Goal: Task Accomplishment & Management: Complete application form

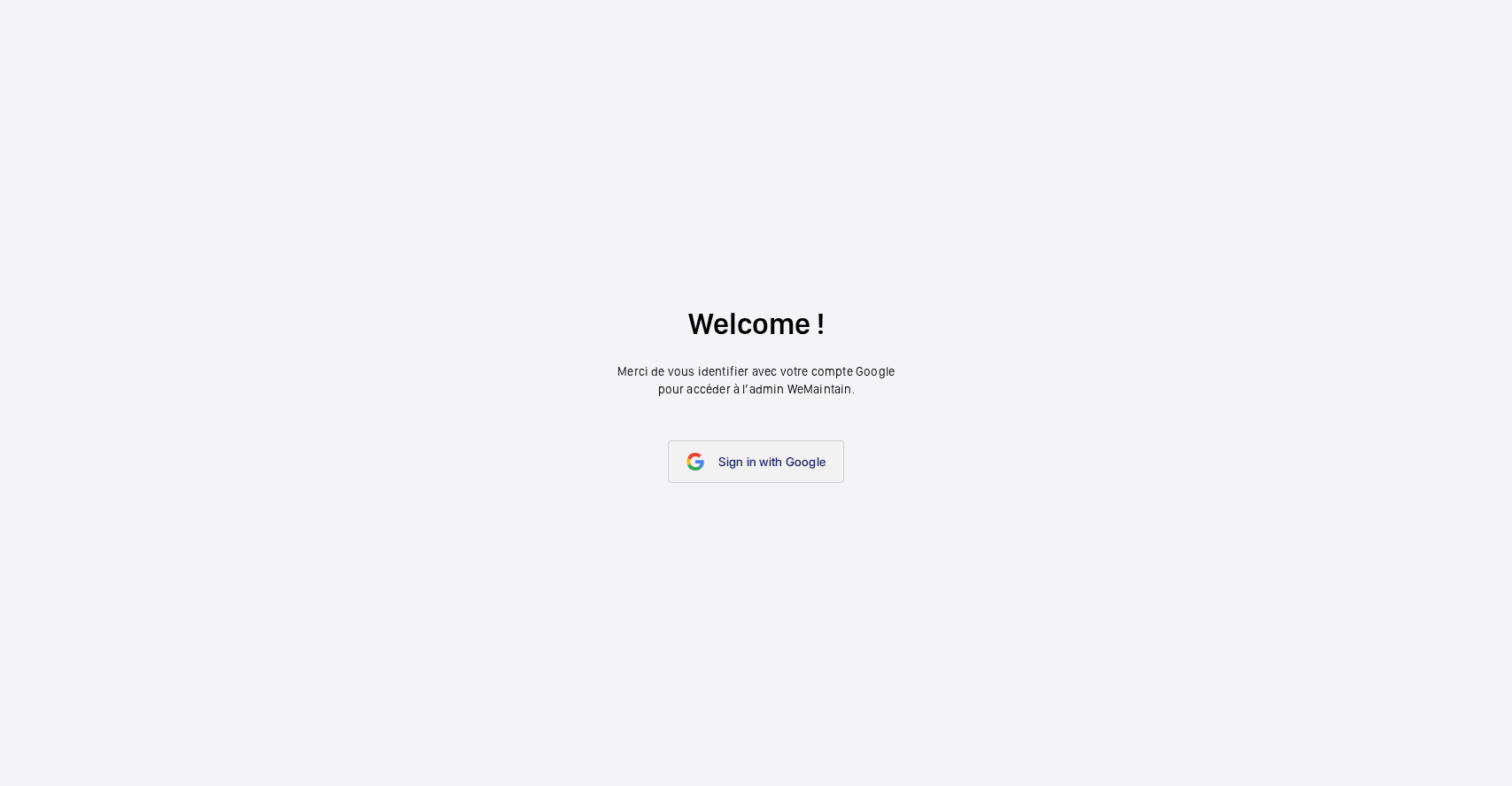
click at [756, 463] on span "Sign in with Google" at bounding box center [772, 461] width 107 height 15
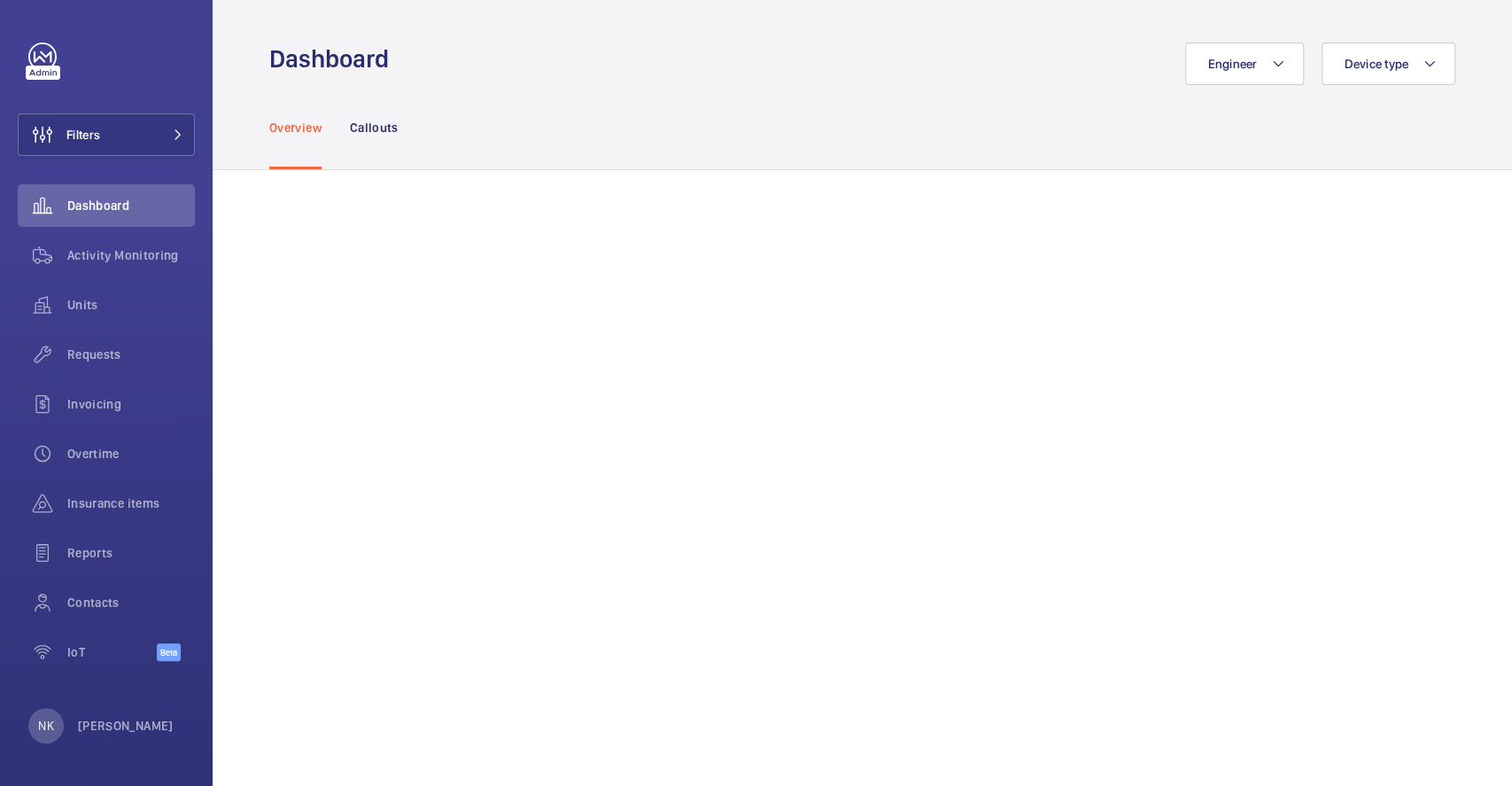
click at [790, 87] on div "Overview Callouts" at bounding box center [862, 126] width 1186 height 85
click at [76, 324] on div "Units" at bounding box center [106, 305] width 177 height 43
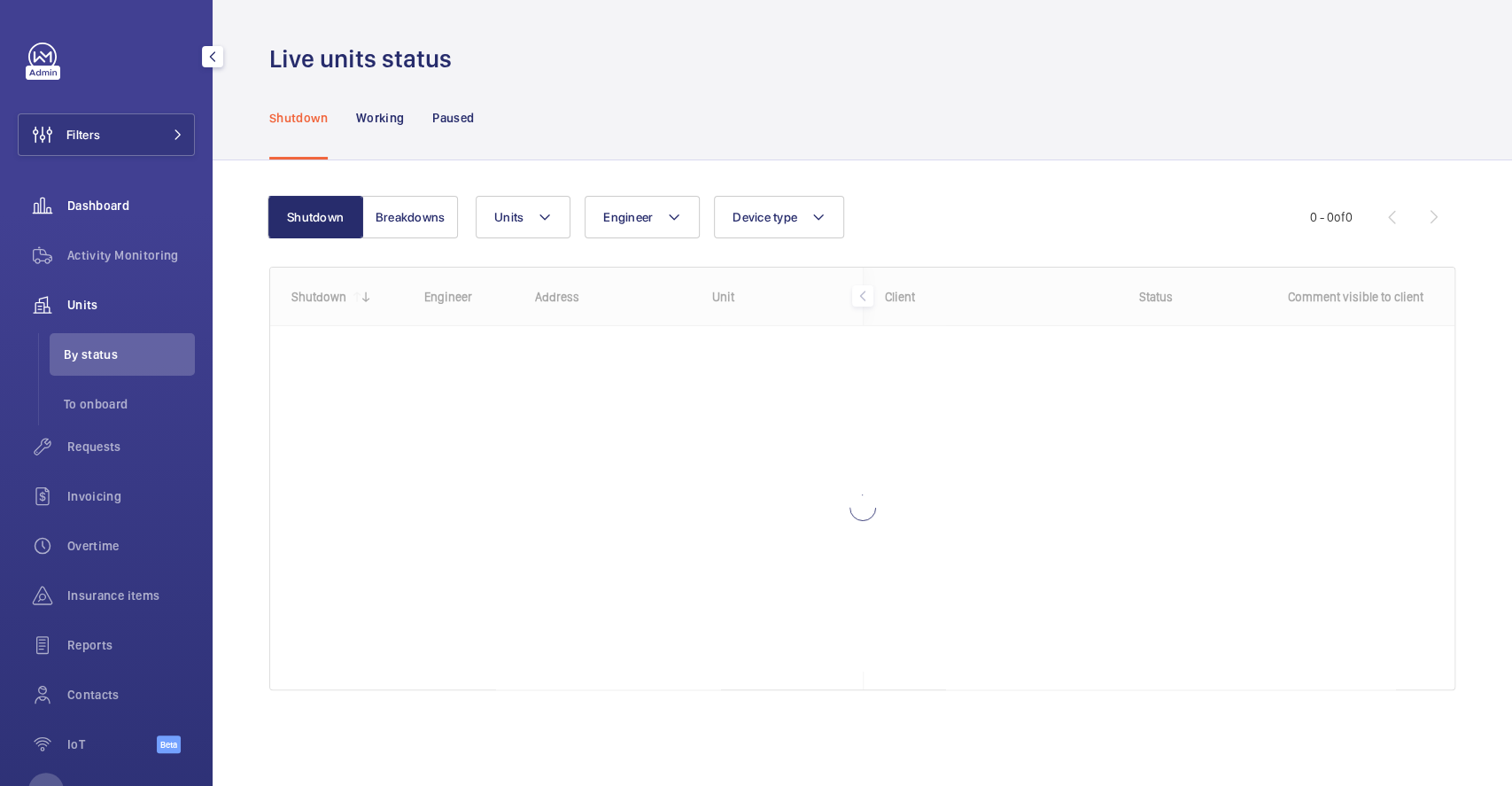
click at [92, 191] on div "Dashboard" at bounding box center [106, 205] width 177 height 43
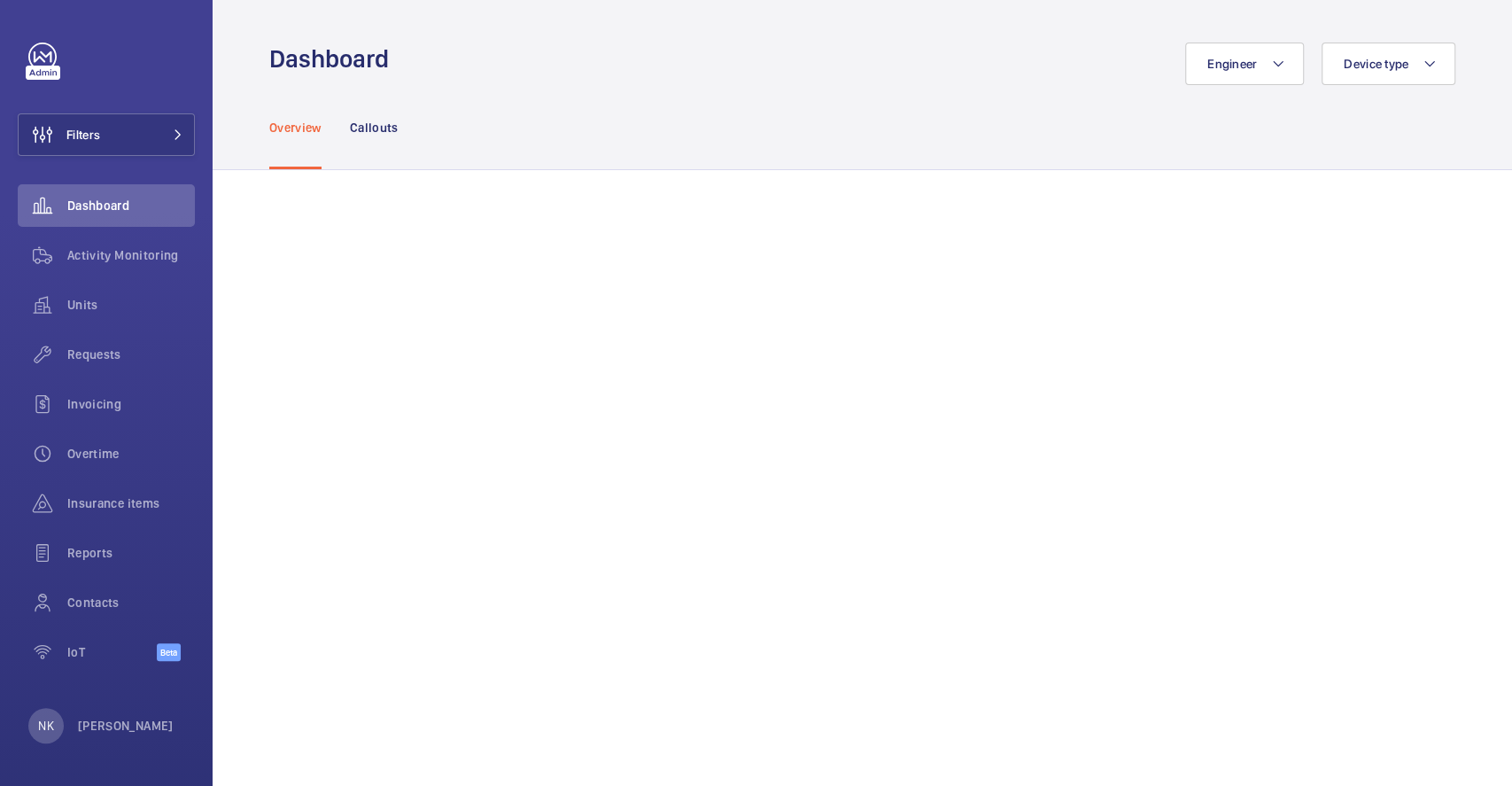
click at [647, 130] on div "Overview Callouts" at bounding box center [862, 126] width 1186 height 85
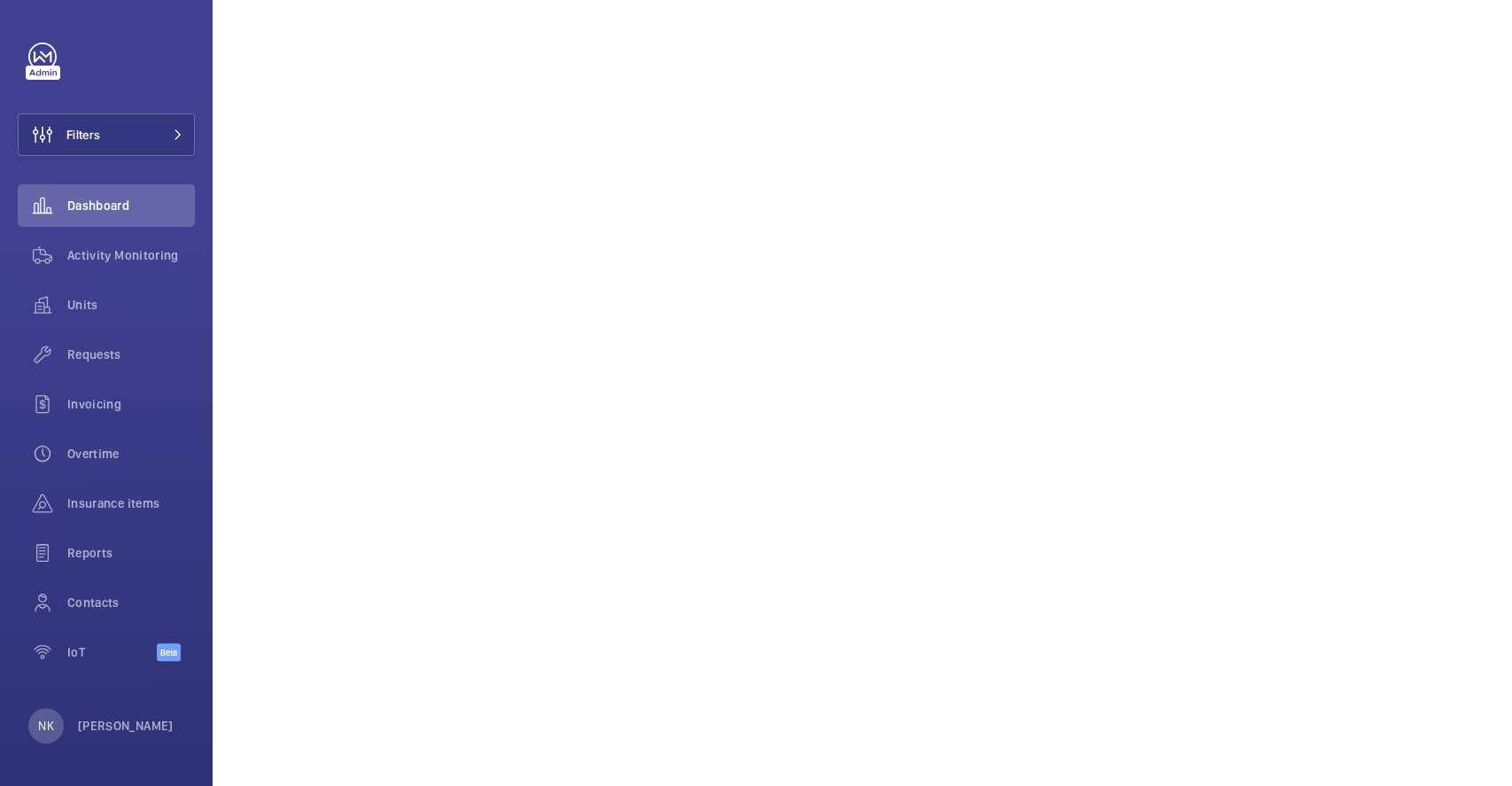
scroll to position [1058, 0]
click at [108, 335] on div "Requests" at bounding box center [106, 355] width 177 height 43
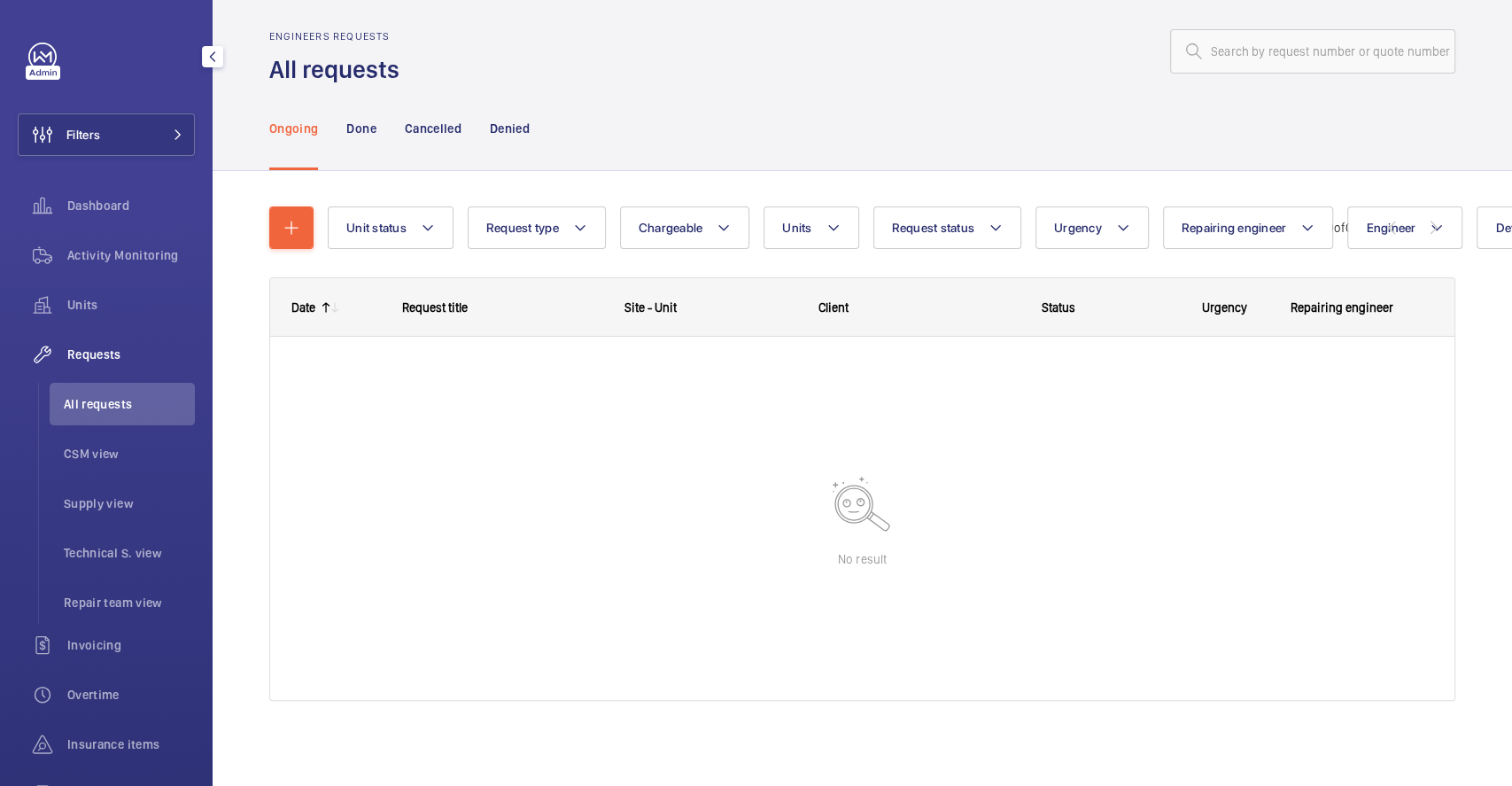
scroll to position [13, 0]
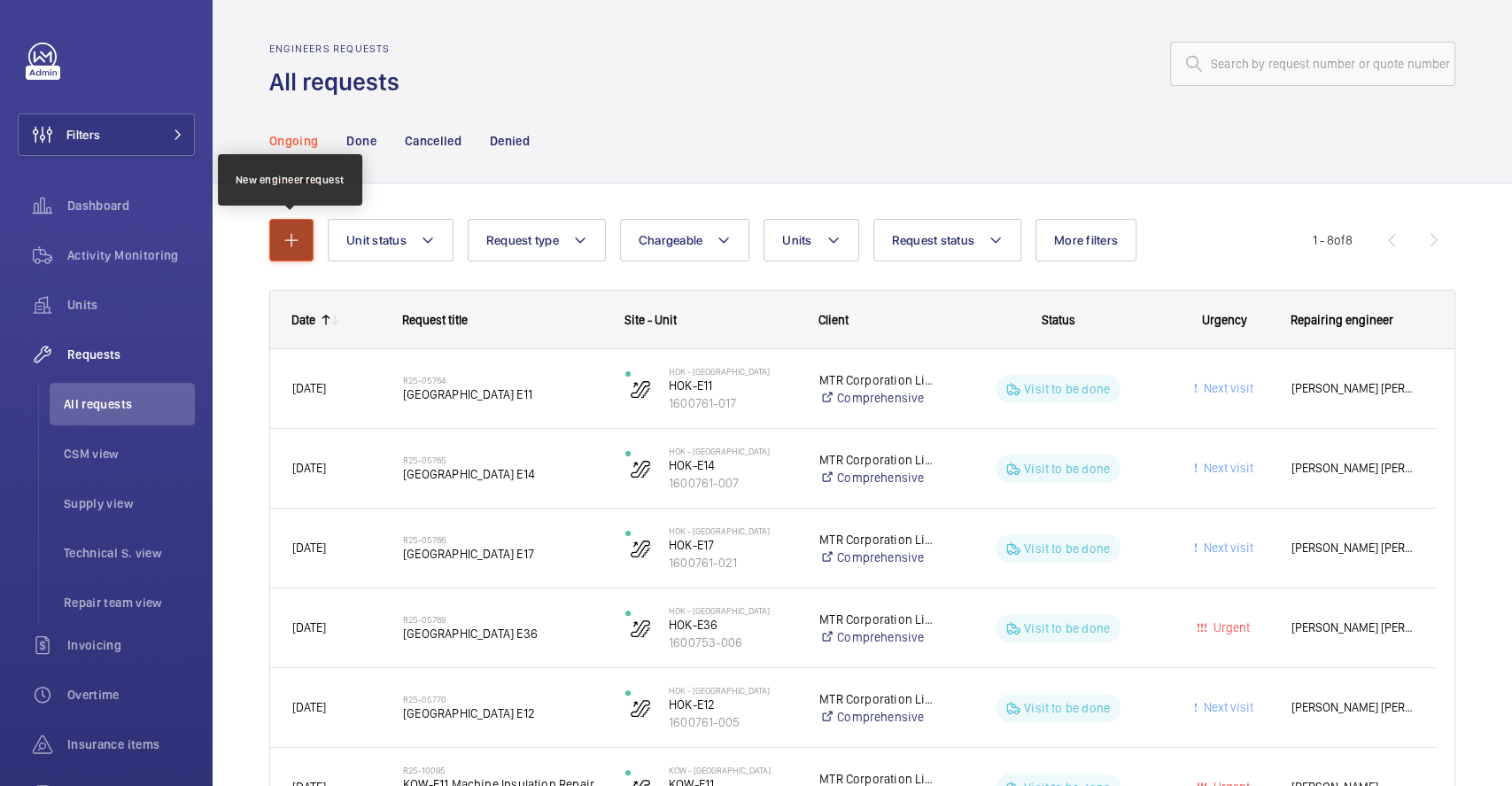
click at [302, 255] on button "button" at bounding box center [292, 240] width 45 height 43
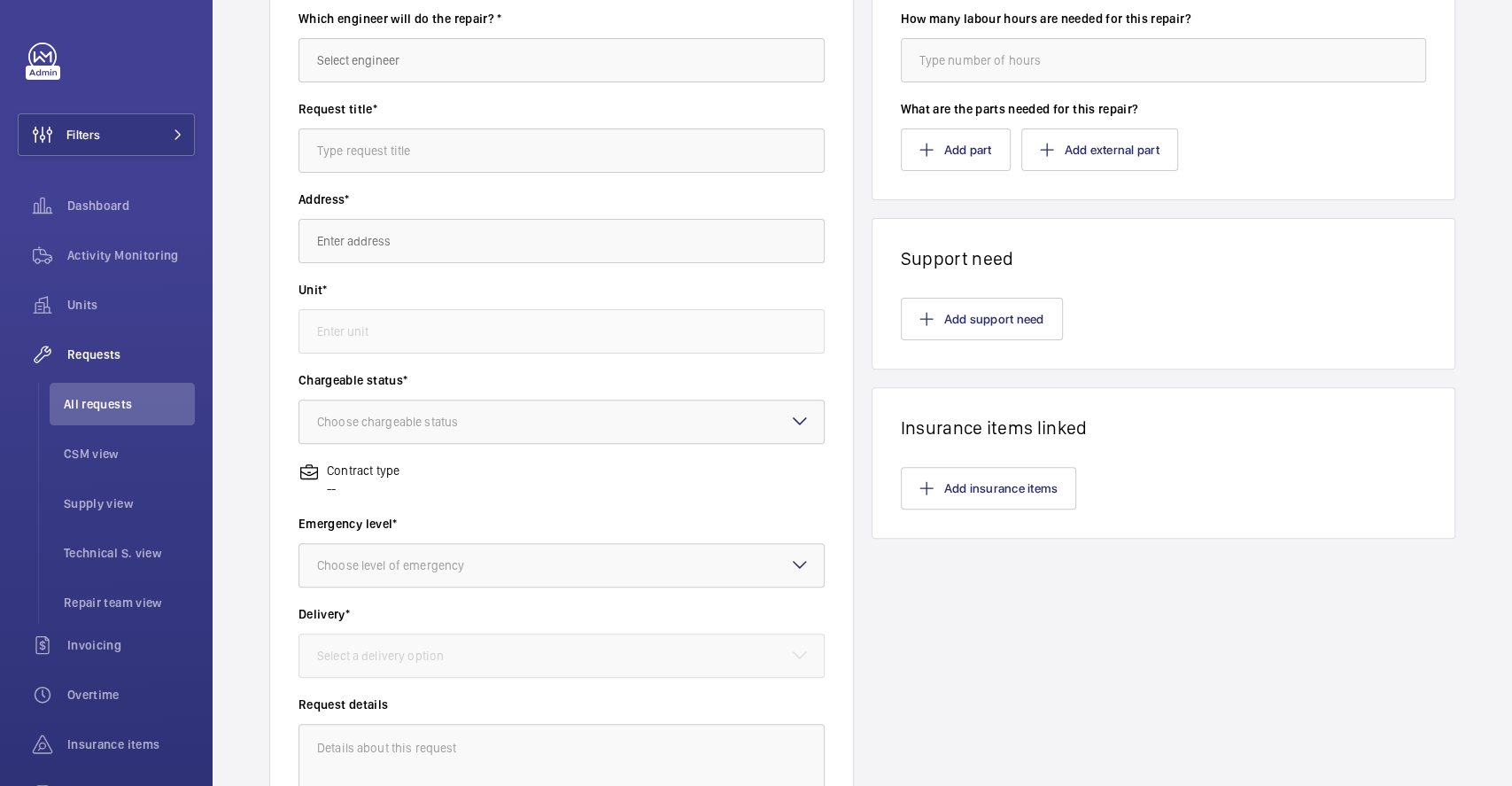
scroll to position [39, 0]
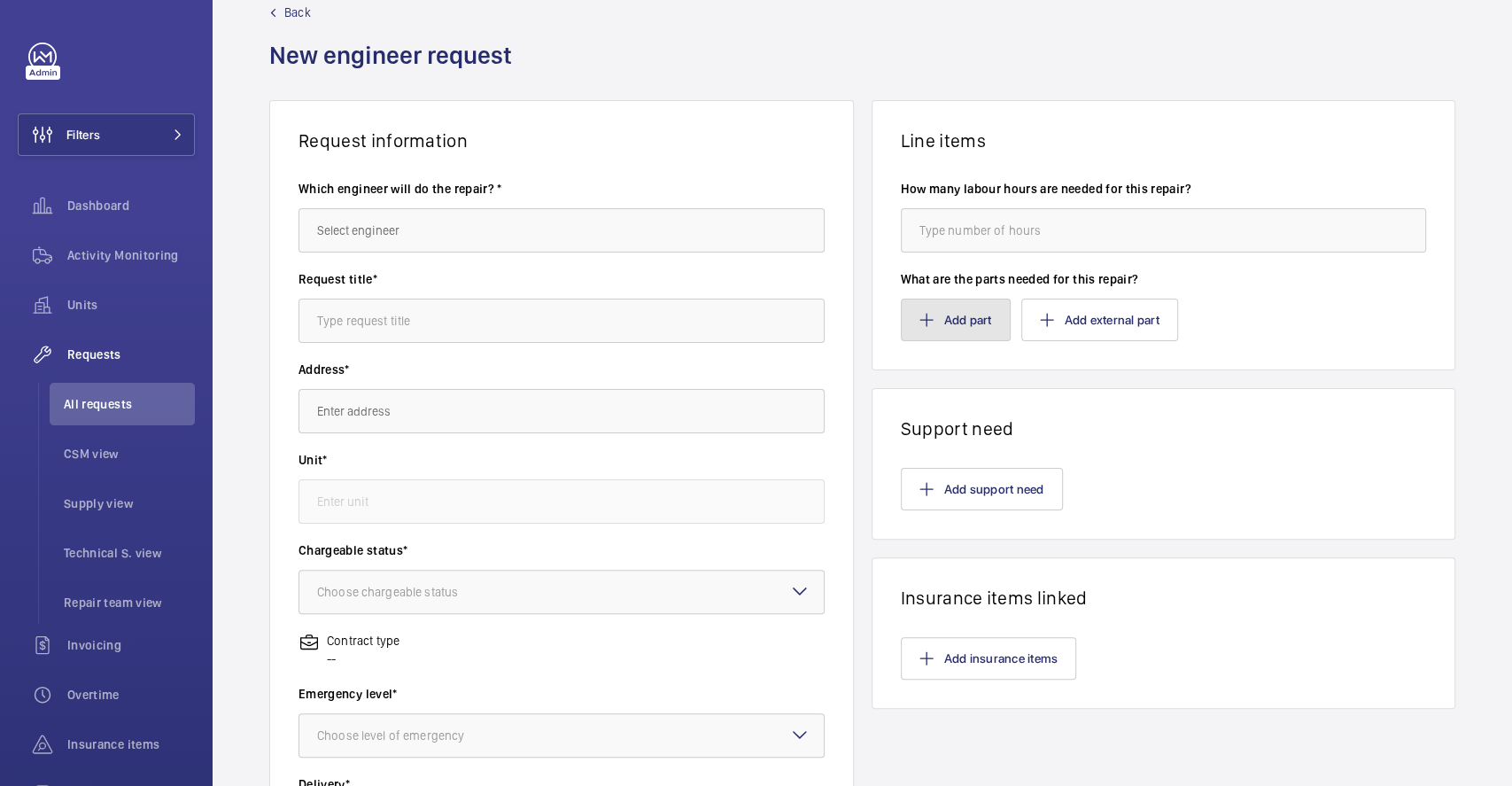
click at [945, 323] on button "Add part" at bounding box center [956, 320] width 110 height 43
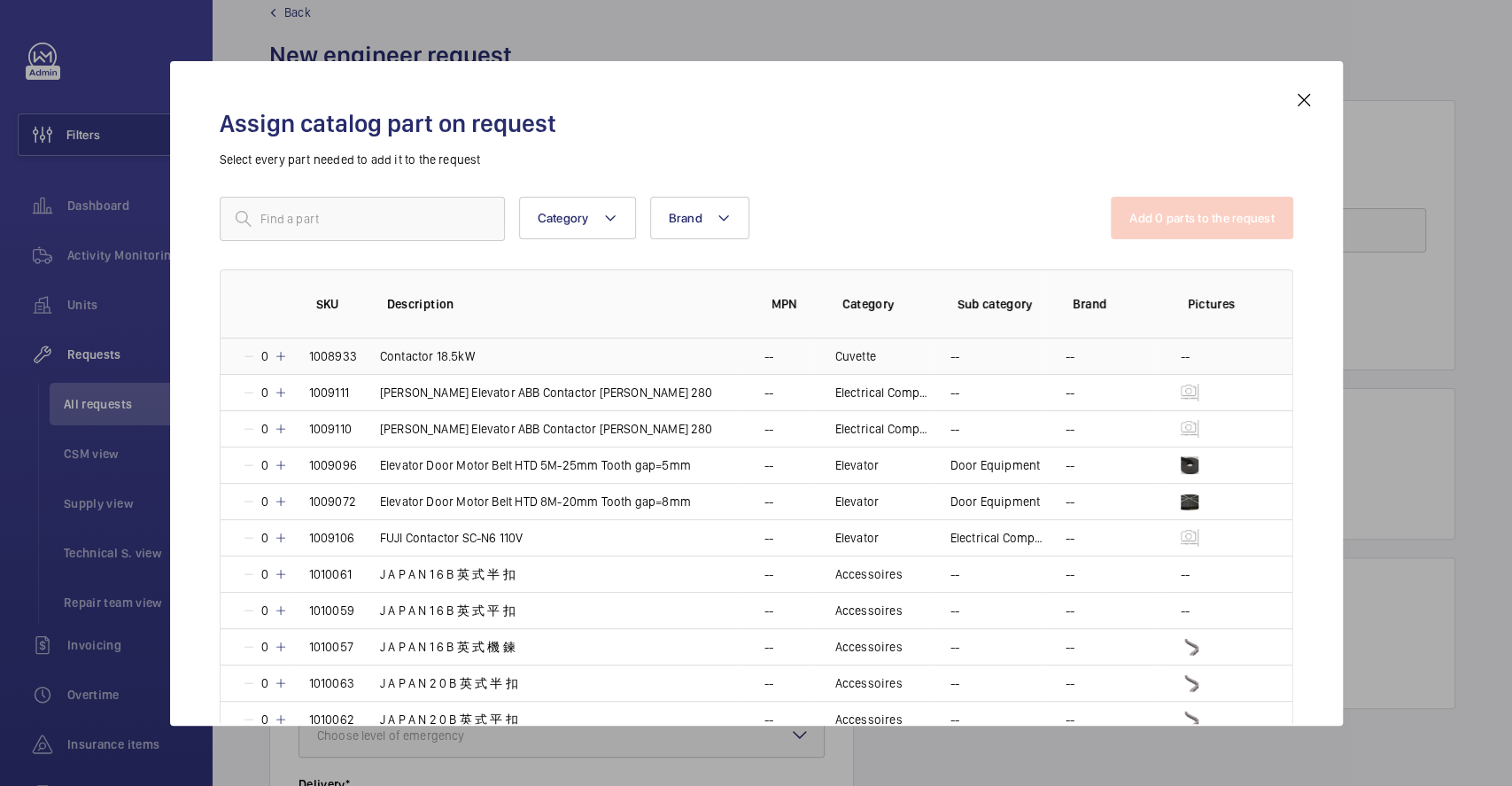
click at [602, 342] on td "Contactor 18.5kW" at bounding box center [550, 356] width 384 height 35
click at [817, 234] on div "Category Brand More filters Reset all filters" at bounding box center [667, 219] width 895 height 45
click at [254, 359] on mat-icon at bounding box center [249, 356] width 15 height 15
click at [308, 239] on input "text" at bounding box center [362, 219] width 285 height 45
type input "q"
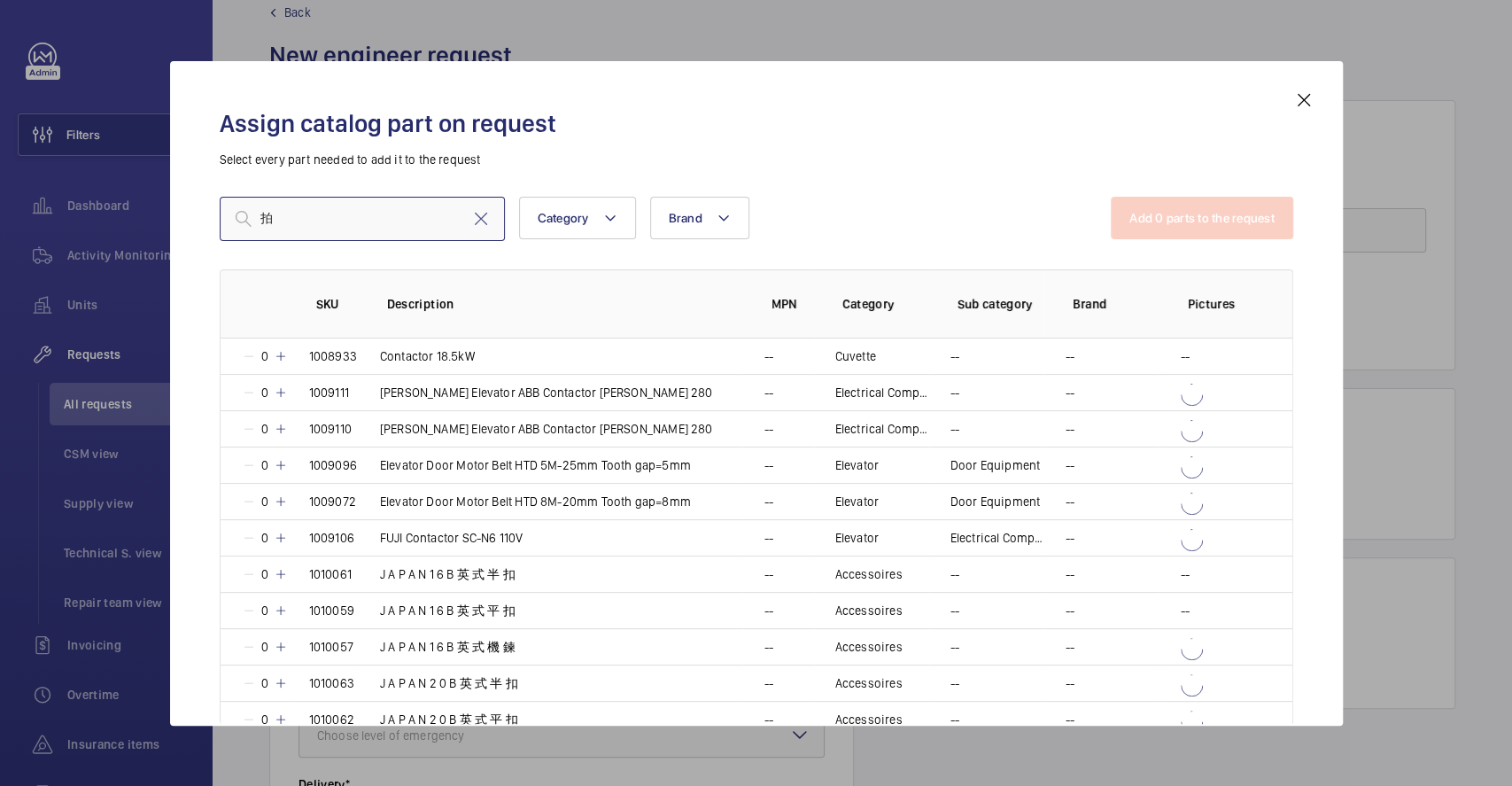
type input "拍"
